Goal: Task Accomplishment & Management: Manage account settings

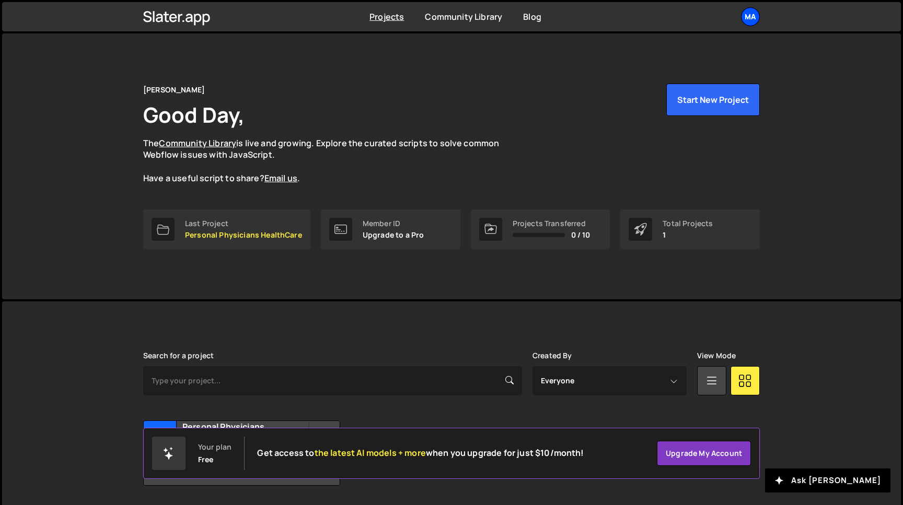
click at [722, 17] on div "Ma" at bounding box center [750, 16] width 19 height 19
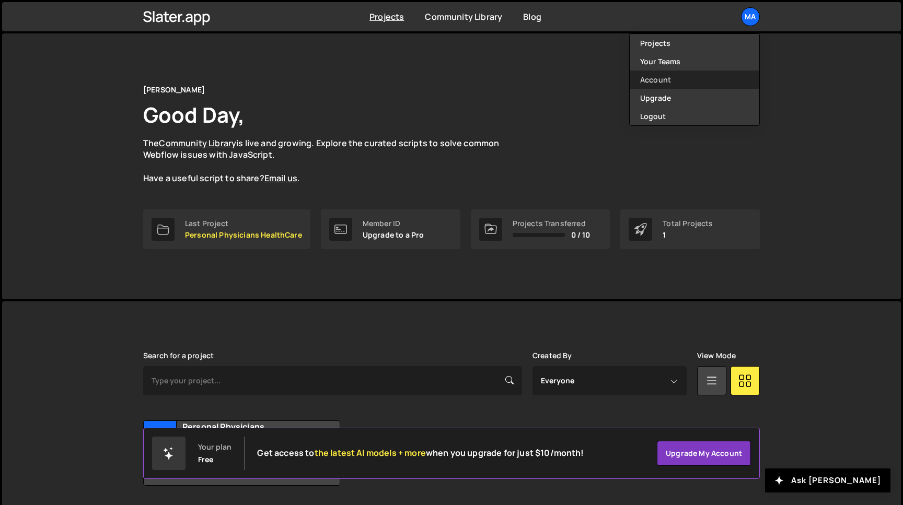
click at [657, 78] on link "Account" at bounding box center [694, 80] width 130 height 18
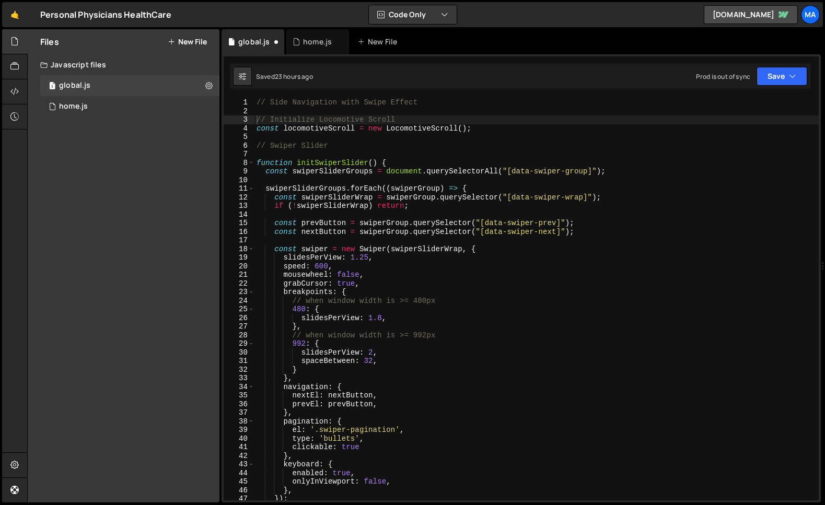
type textarea "// Side Navigation with Swipe Effect"
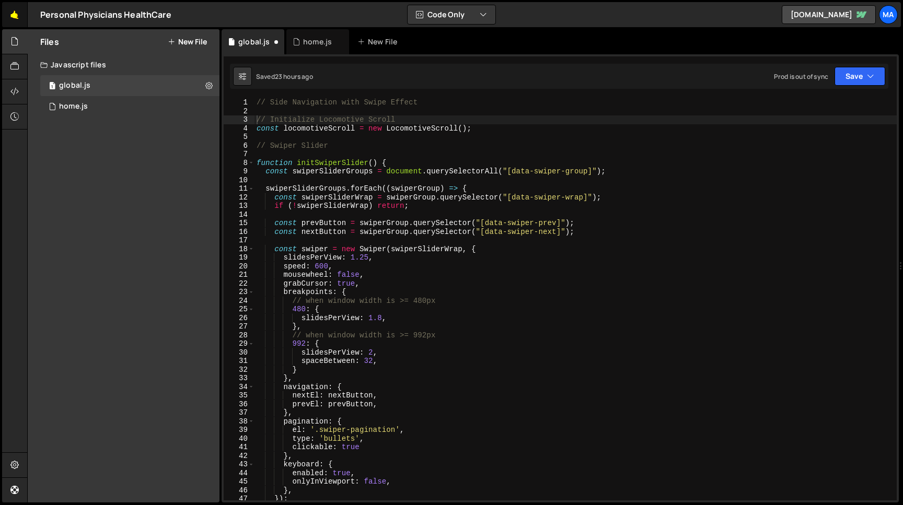
click at [19, 14] on link "🤙" at bounding box center [15, 14] width 26 height 25
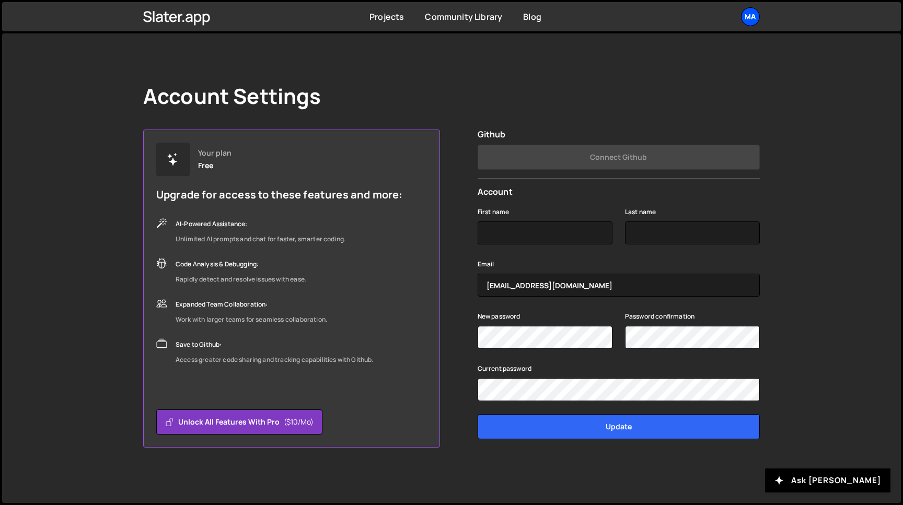
click at [749, 16] on div "Ma" at bounding box center [750, 16] width 19 height 19
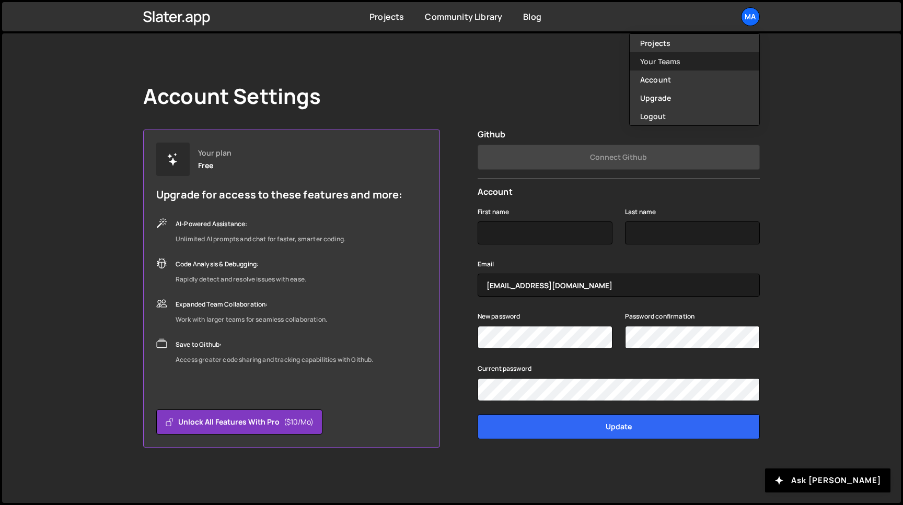
click at [665, 60] on link "Your Teams" at bounding box center [694, 61] width 130 height 18
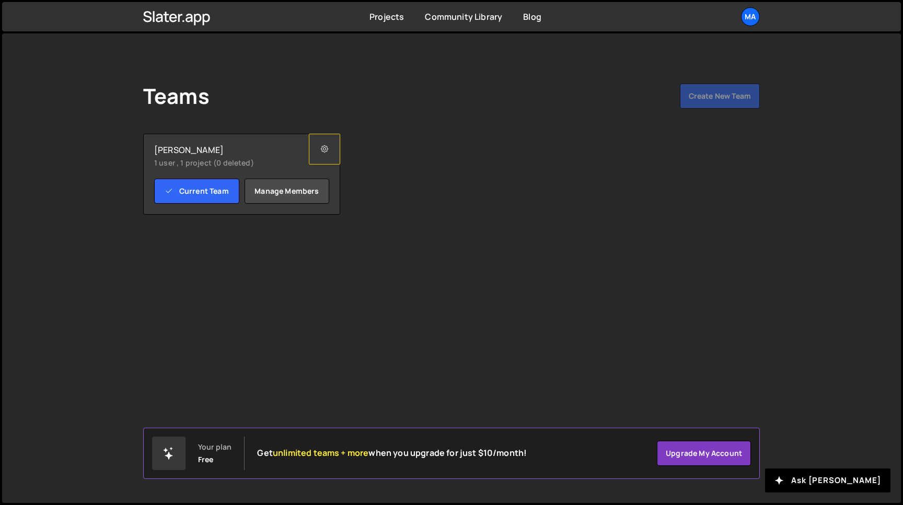
click at [324, 145] on icon at bounding box center [324, 149] width 7 height 10
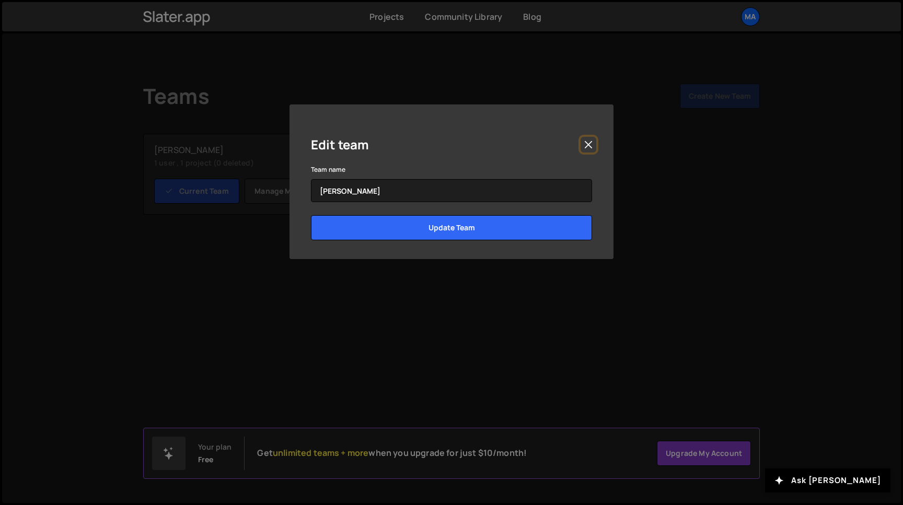
click at [594, 142] on button "Close" at bounding box center [588, 145] width 16 height 16
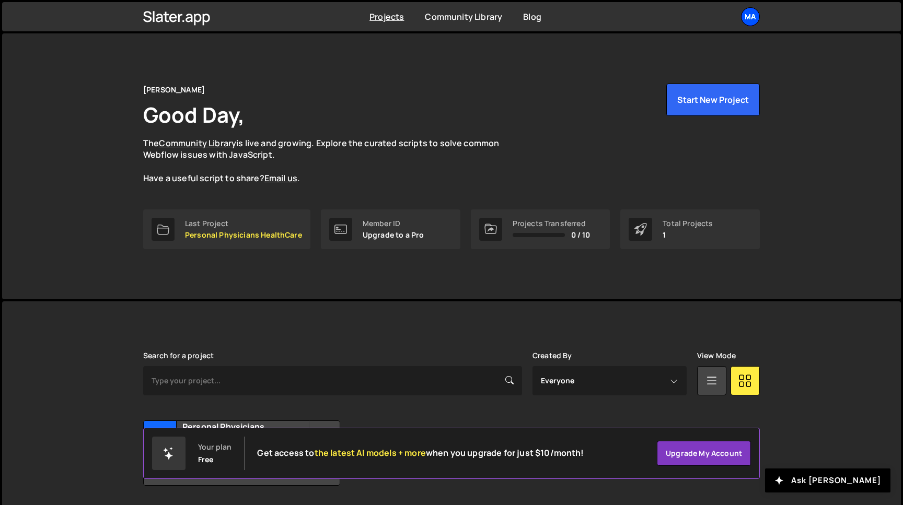
click at [751, 11] on div "Ma" at bounding box center [750, 16] width 19 height 19
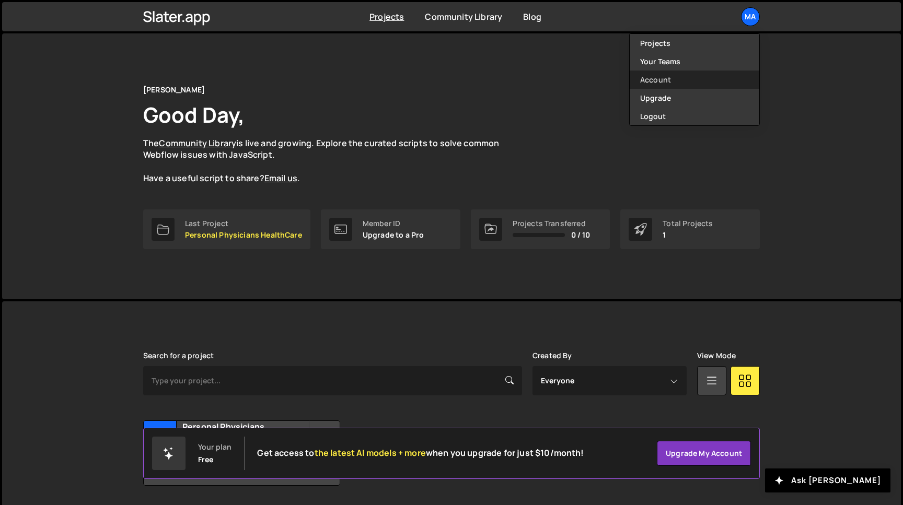
click at [659, 83] on link "Account" at bounding box center [694, 80] width 130 height 18
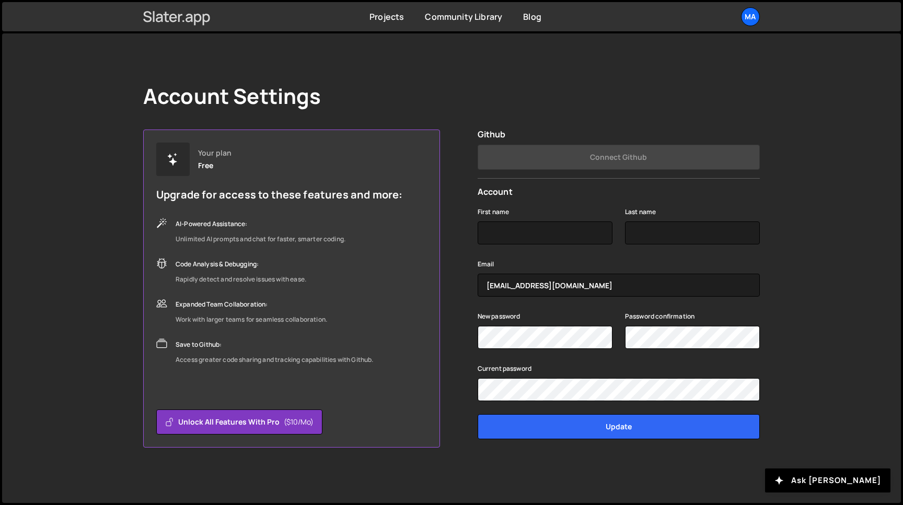
click at [183, 17] on icon at bounding box center [176, 17] width 67 height 18
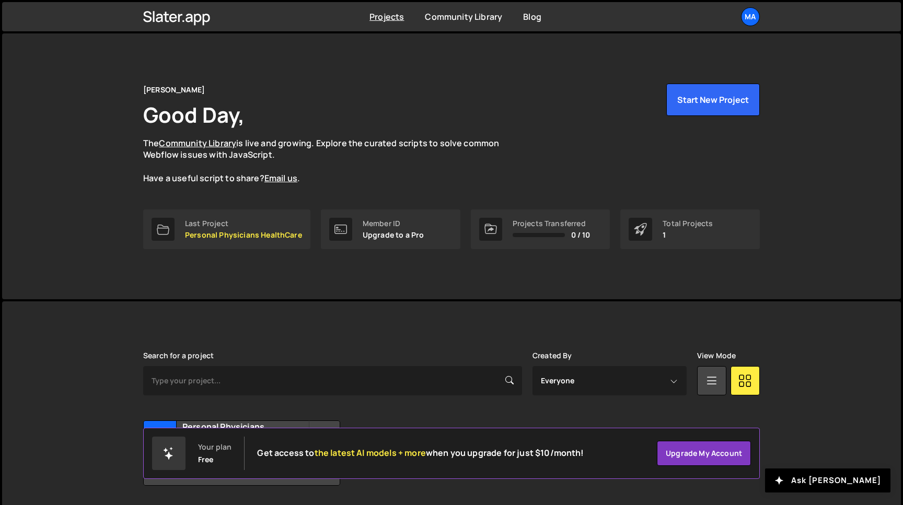
scroll to position [33, 0]
